Goal: Transaction & Acquisition: Purchase product/service

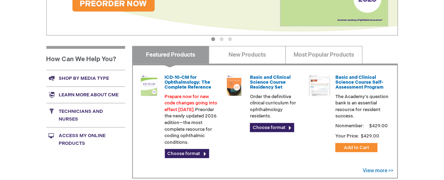
scroll to position [211, 0]
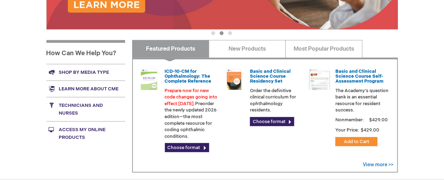
click at [74, 131] on link "Access My Online Products" at bounding box center [85, 133] width 79 height 24
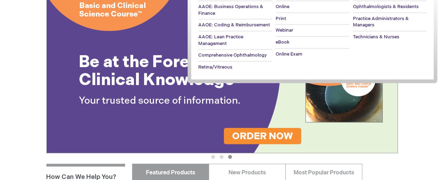
scroll to position [0, 0]
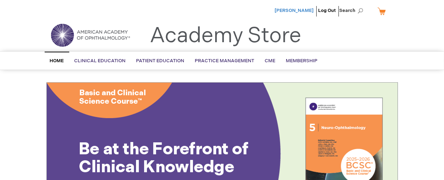
click at [299, 12] on span "[PERSON_NAME]" at bounding box center [294, 11] width 39 height 6
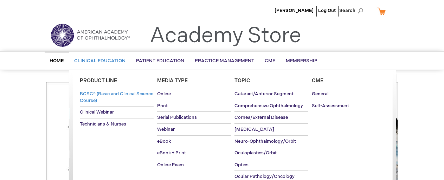
click at [93, 96] on span "BCSC® (Basic and Clinical Science Course)" at bounding box center [116, 97] width 73 height 12
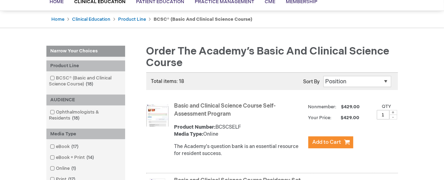
scroll to position [70, 0]
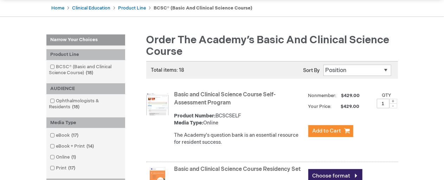
click at [385, 71] on select "Position Product Name : A to Z Product Name : Z to A Price : Low to High Price …" at bounding box center [357, 70] width 68 height 11
click at [139, 141] on li "Basic and Clinical Science Course Self-Assessment Program Product Number: BCSCS…" at bounding box center [265, 125] width 266 height 73
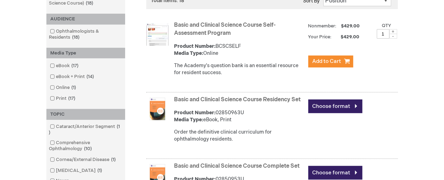
scroll to position [141, 0]
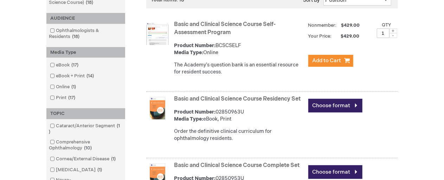
click at [153, 33] on img at bounding box center [157, 33] width 22 height 22
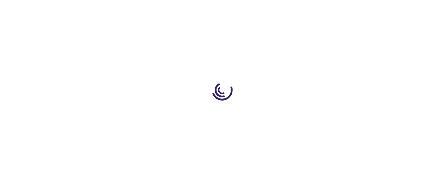
type input "1"
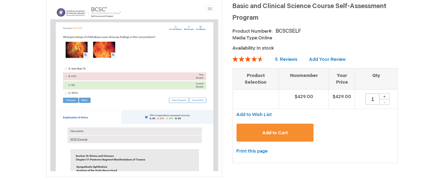
scroll to position [35, 0]
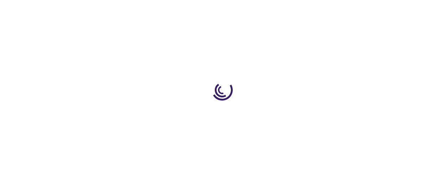
scroll to position [140, 0]
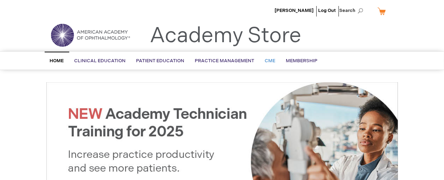
click at [268, 62] on span "CME" at bounding box center [270, 61] width 11 height 6
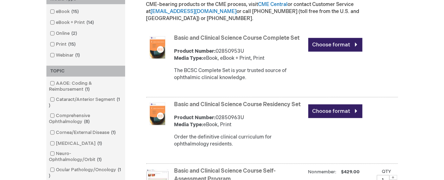
scroll to position [211, 0]
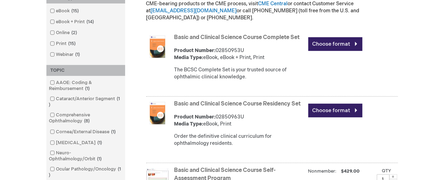
click at [226, 41] on link "Basic and Clinical Science Course Complete Set" at bounding box center [236, 37] width 125 height 7
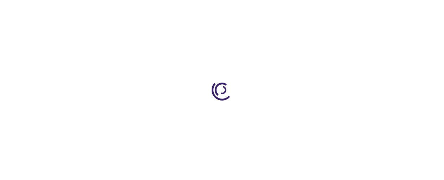
type input "0"
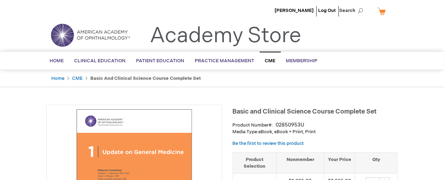
click at [57, 35] on img at bounding box center [90, 34] width 84 height 25
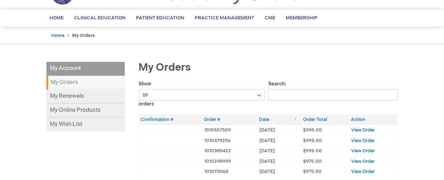
scroll to position [105, 0]
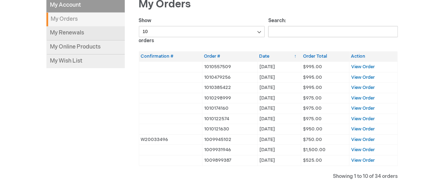
click at [73, 32] on link "My Renewals" at bounding box center [85, 33] width 78 height 14
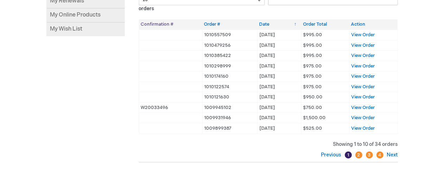
scroll to position [0, 0]
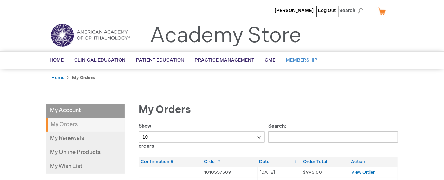
click at [294, 59] on span "Membership" at bounding box center [302, 60] width 32 height 6
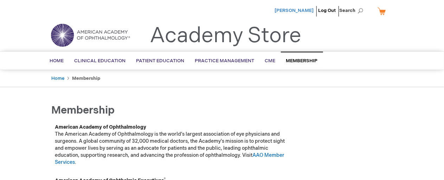
click at [308, 9] on span "[PERSON_NAME]" at bounding box center [294, 11] width 39 height 6
